Goal: Book appointment/travel/reservation

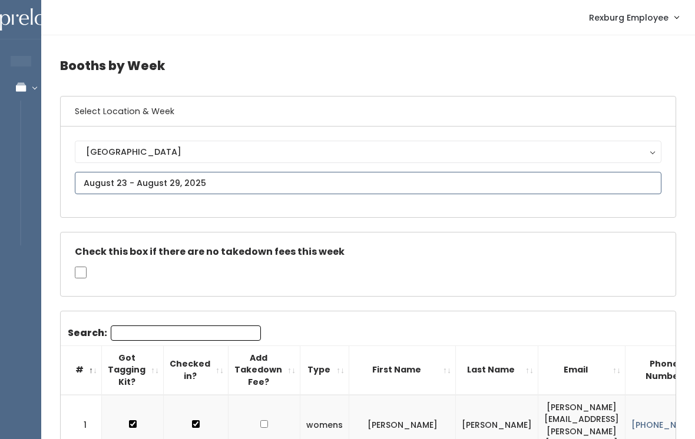
click at [277, 194] on input "text" at bounding box center [368, 183] width 586 height 22
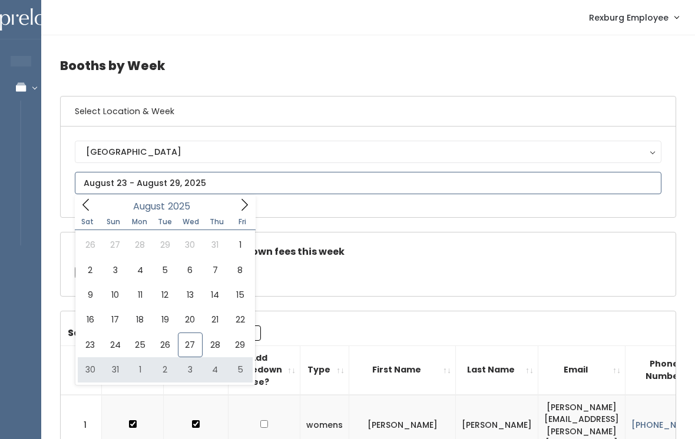
type input "[DATE] to [DATE]"
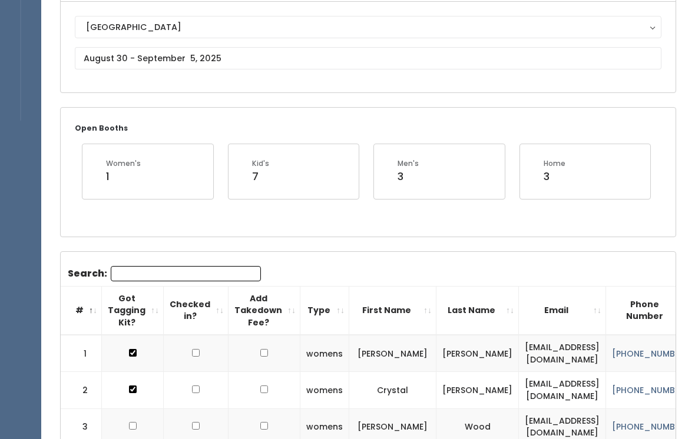
scroll to position [74, 0]
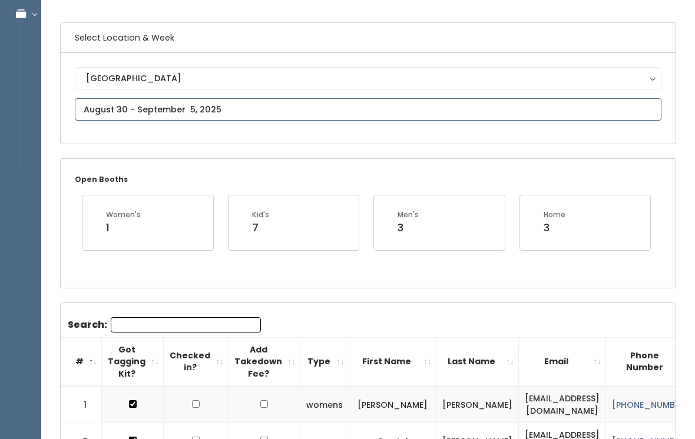
click at [297, 117] on input "text" at bounding box center [368, 109] width 586 height 22
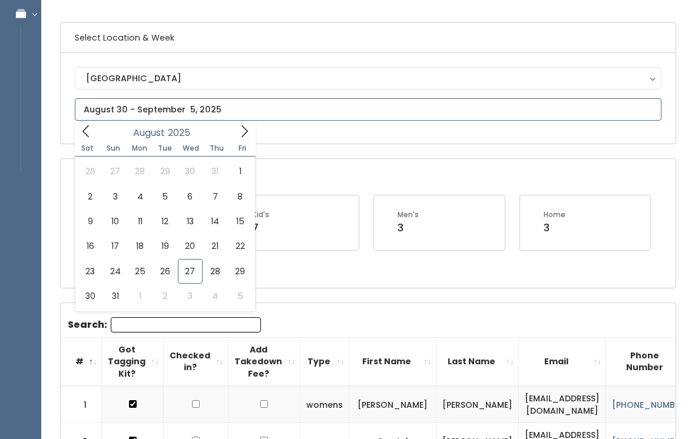
click at [252, 130] on span at bounding box center [244, 131] width 22 height 18
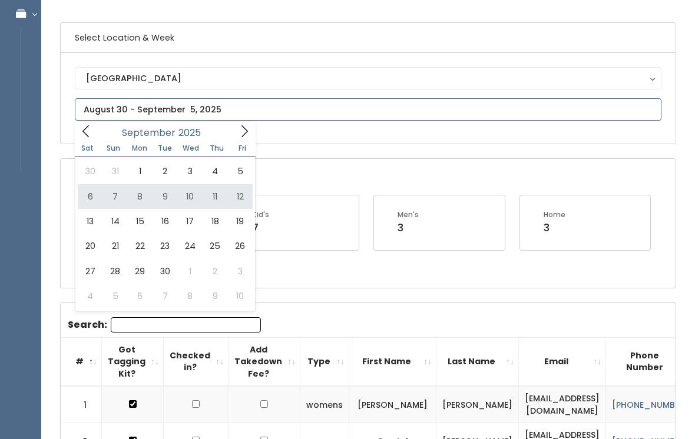
type input "September 6 to September 12"
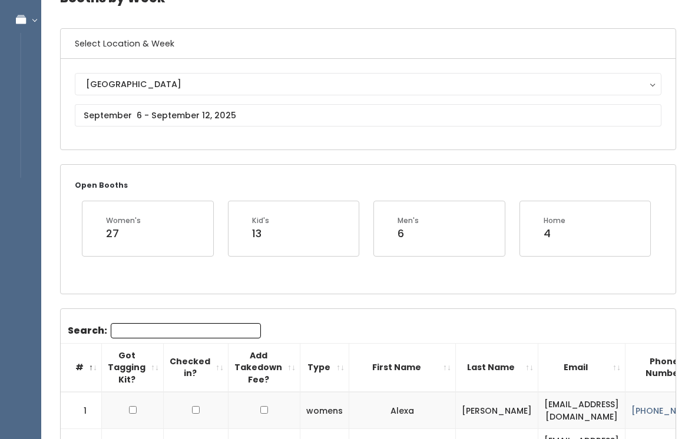
scroll to position [65, 0]
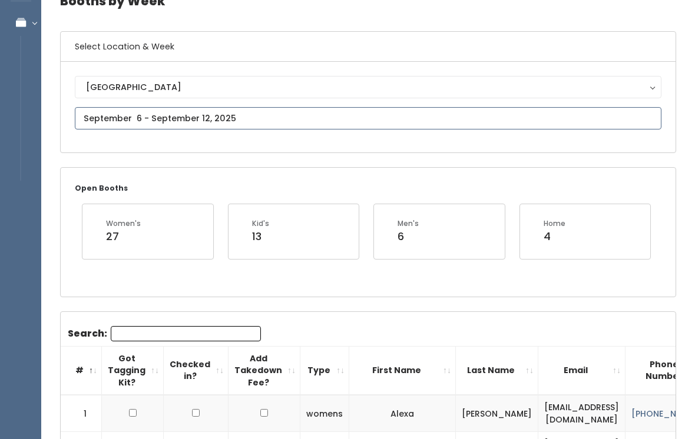
click at [368, 128] on input "text" at bounding box center [368, 118] width 586 height 22
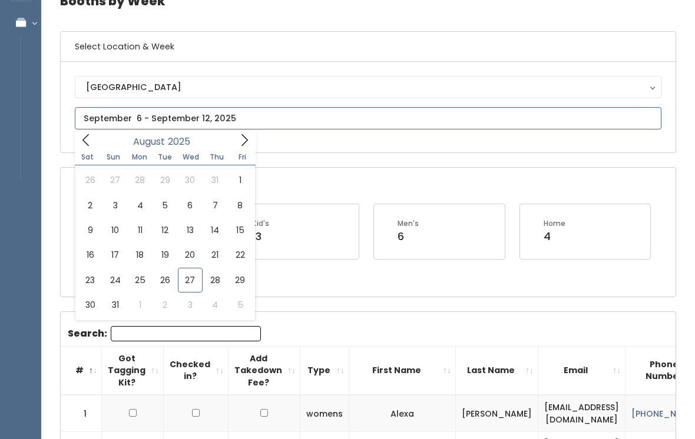
type input "[DATE] to [DATE]"
